Goal: Navigation & Orientation: Find specific page/section

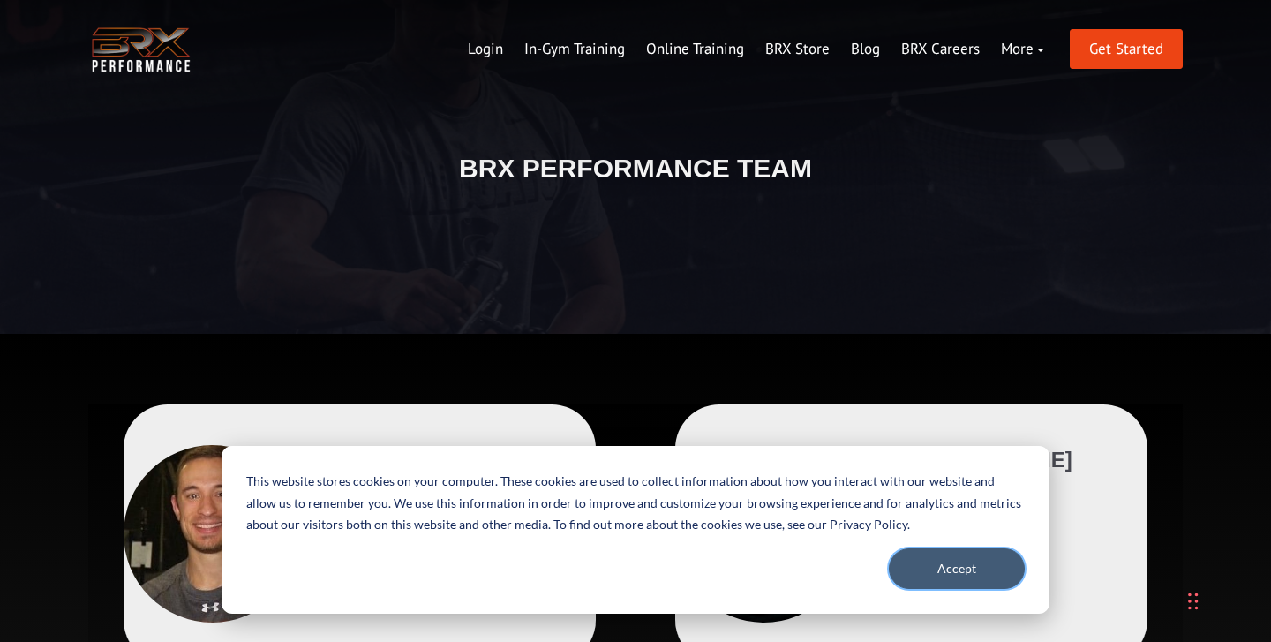
click at [961, 568] on button "Accept" at bounding box center [957, 568] width 136 height 41
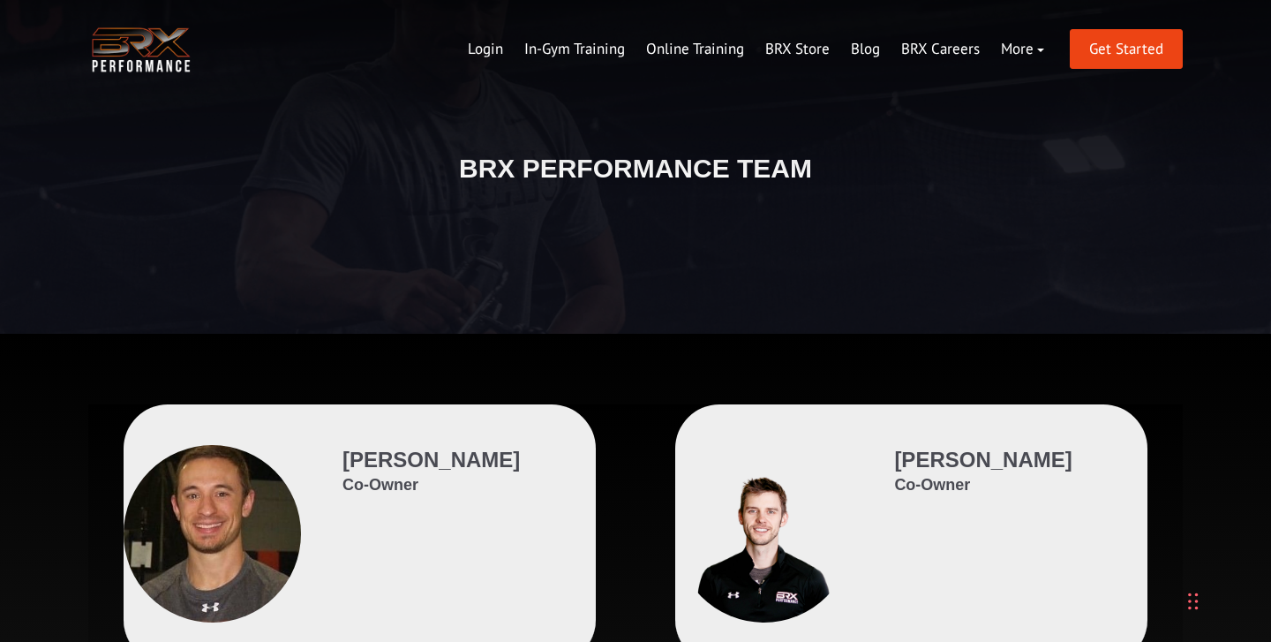
click at [1192, 315] on div "BRX PERFORMANCE TEAM" at bounding box center [635, 167] width 1271 height 334
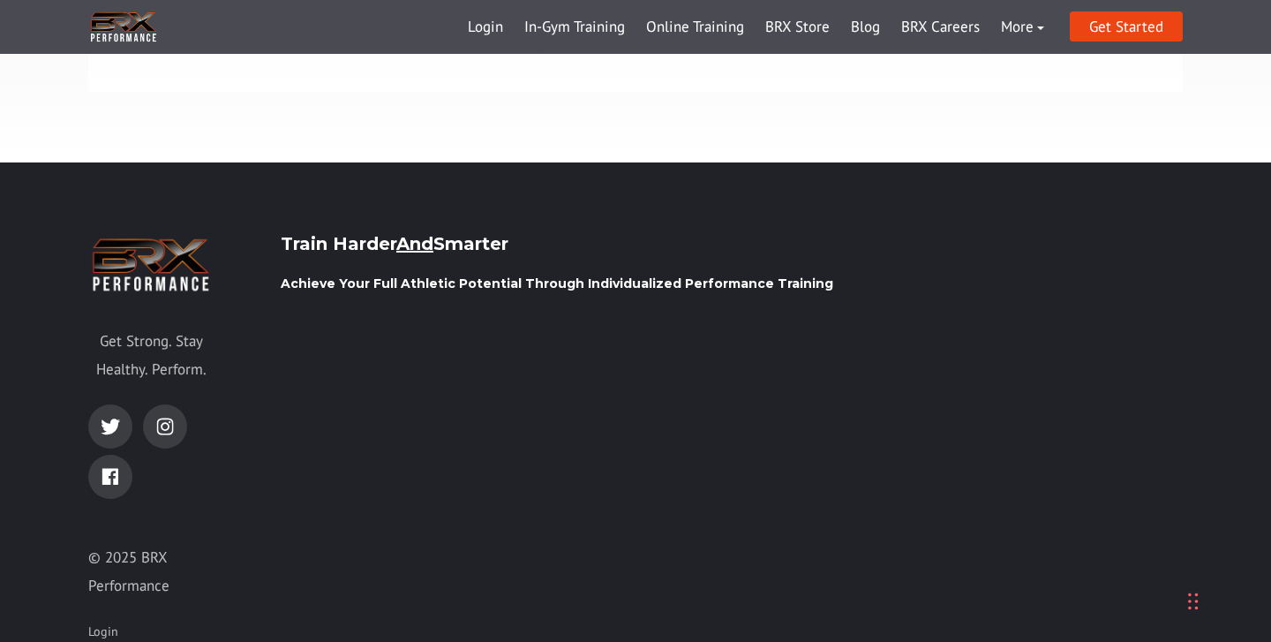
scroll to position [6140, 0]
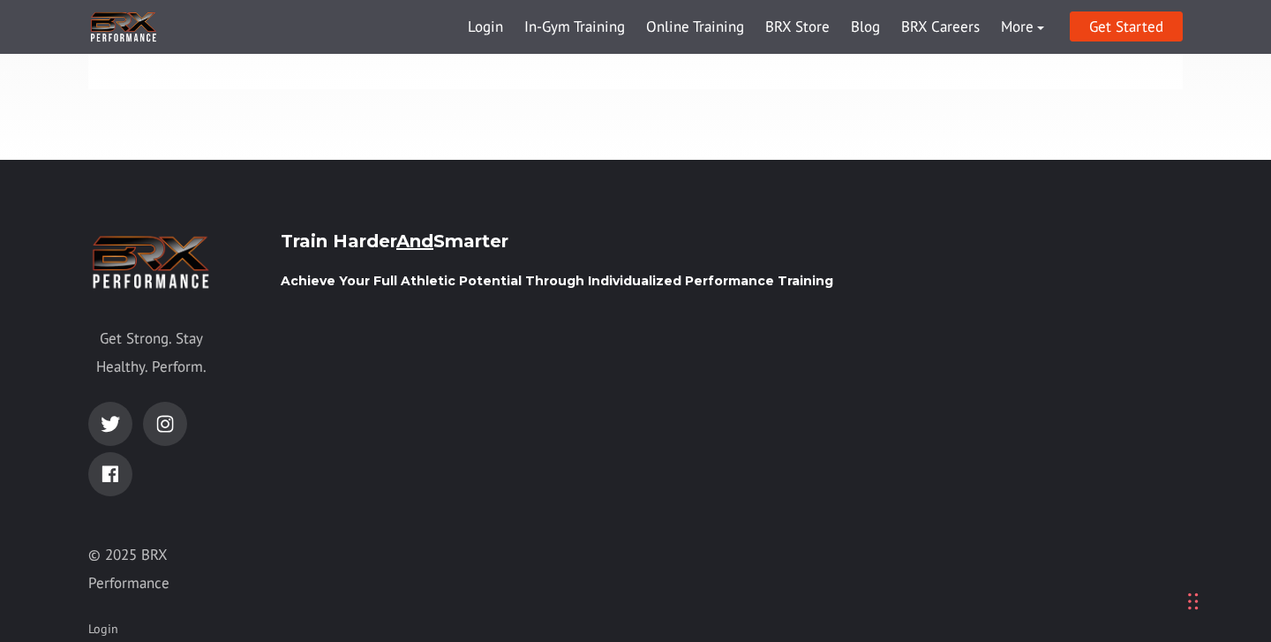
click at [137, 641] on link "In-Gym Training" at bounding box center [131, 651] width 87 height 18
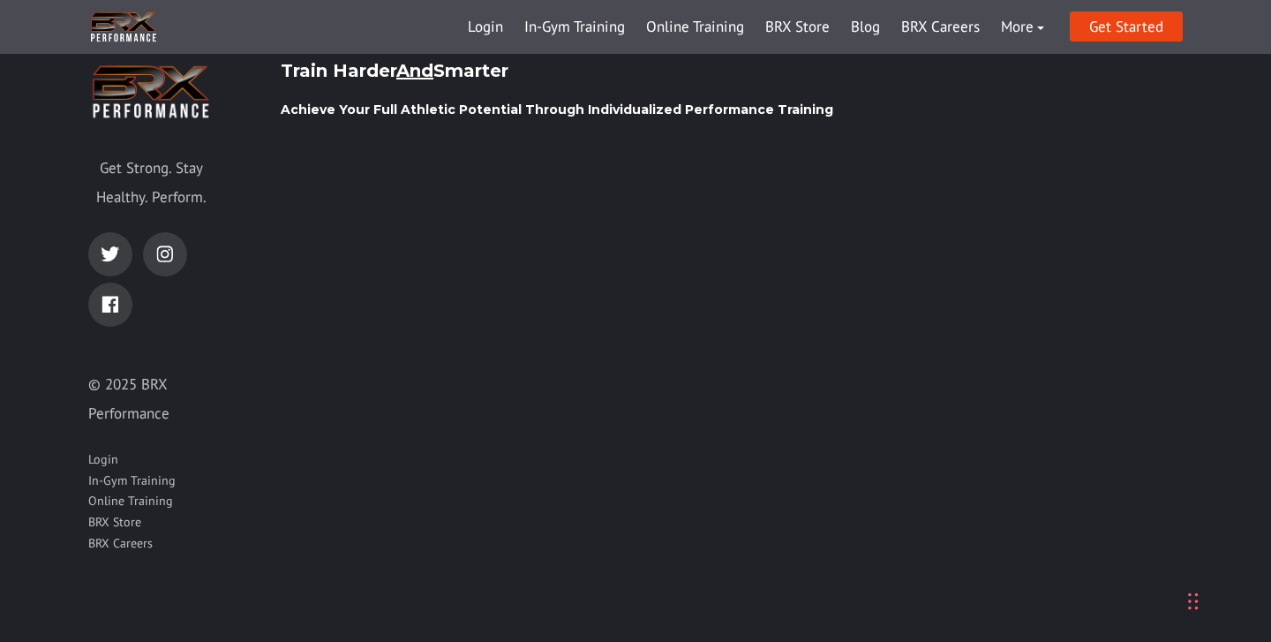
scroll to position [2838, 0]
click at [107, 539] on link "BRX Careers" at bounding box center [120, 543] width 64 height 18
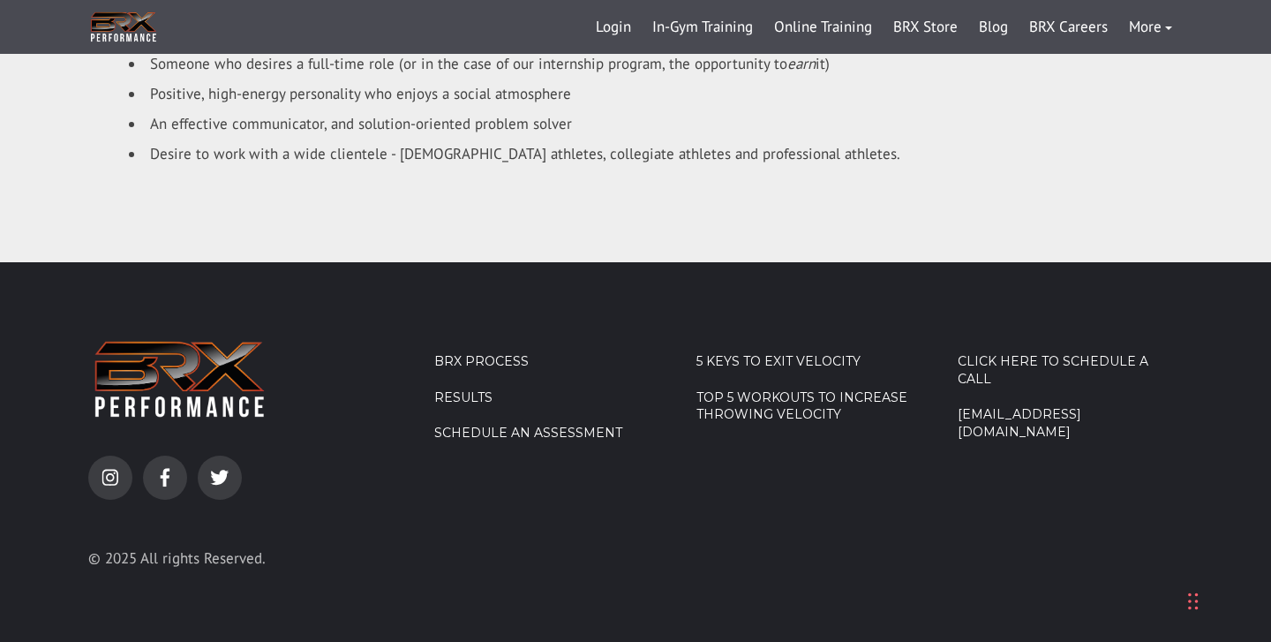
scroll to position [2332, 0]
